Goal: Task Accomplishment & Management: Use online tool/utility

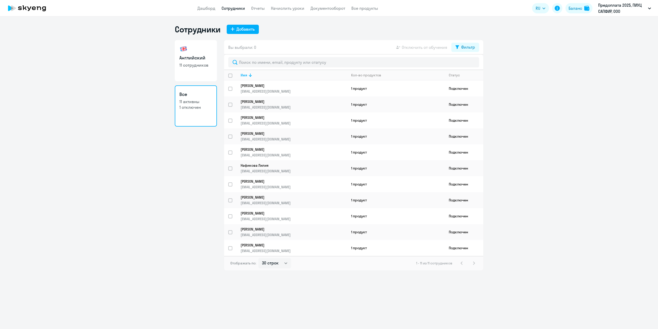
select select "30"
click at [294, 10] on link "Начислить уроки" at bounding box center [287, 8] width 33 height 5
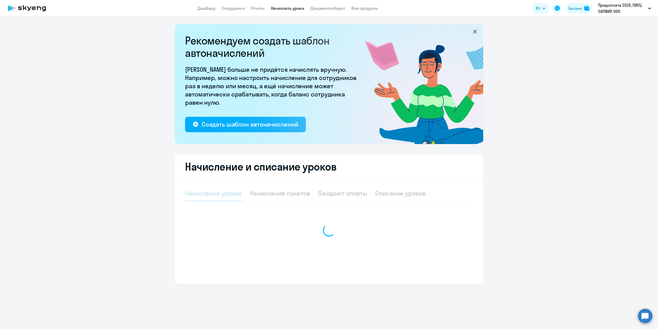
select select "10"
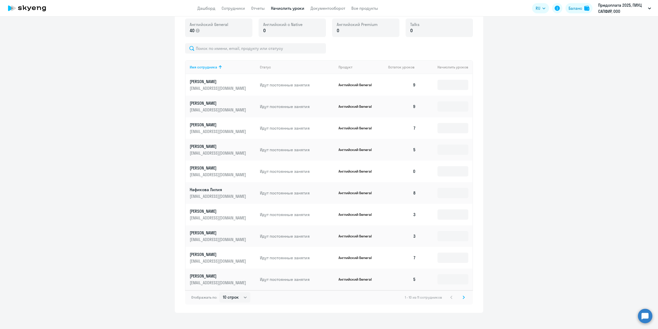
scroll to position [193, 0]
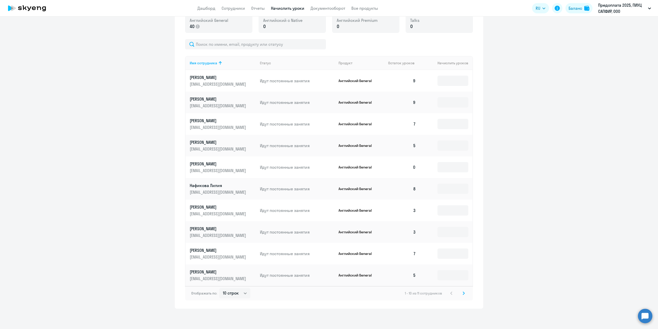
click at [462, 294] on icon at bounding box center [463, 293] width 2 height 4
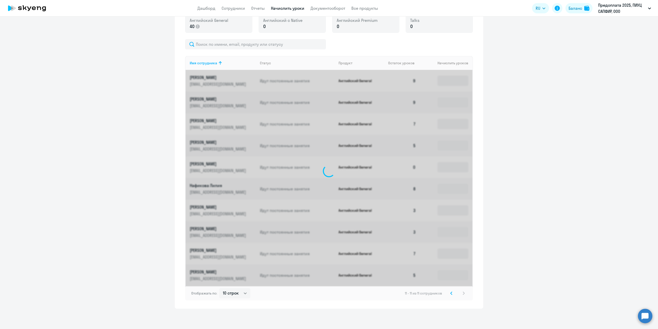
scroll to position [40, 0]
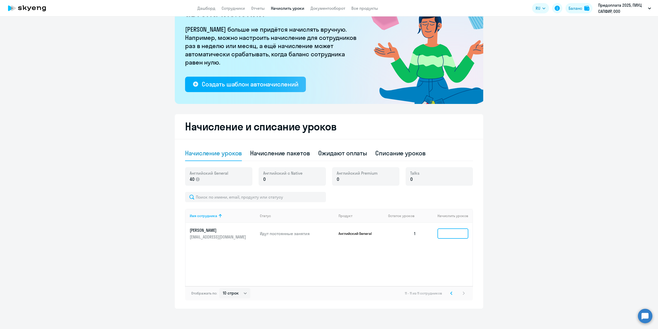
click at [446, 234] on input at bounding box center [452, 233] width 31 height 10
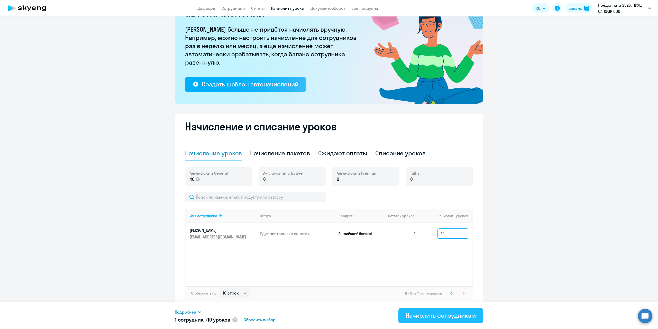
type input "10"
click at [467, 313] on div "Начислить сотрудникам" at bounding box center [440, 315] width 70 height 8
